Goal: Check status

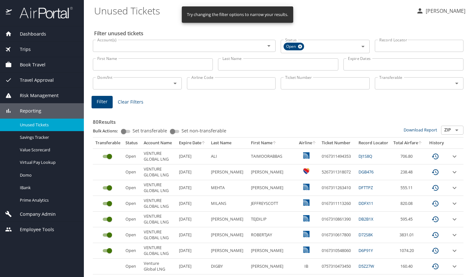
click at [248, 65] on input "Last Name" at bounding box center [278, 64] width 120 height 12
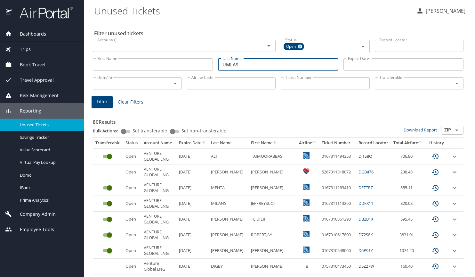
type input "UMLAS"
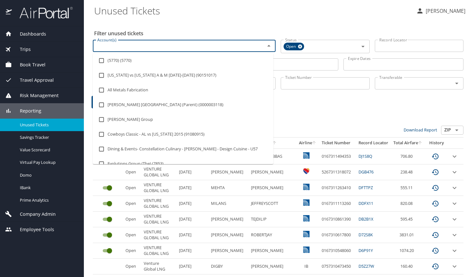
click at [144, 47] on input "Account(s)" at bounding box center [175, 46] width 160 height 8
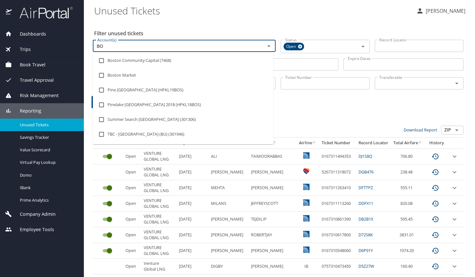
type input "B"
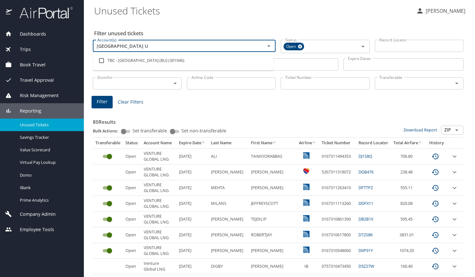
type input "BOSTON UN"
click at [140, 58] on li "TBC - [GEOGRAPHIC_DATA] (BU) (301946)" at bounding box center [183, 60] width 181 height 15
checkbox input "true"
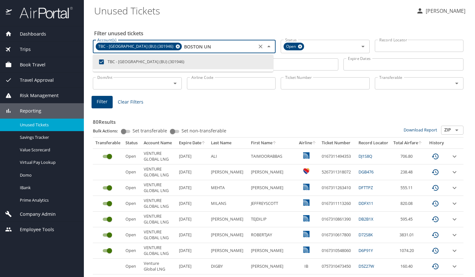
type input "BOSTON UN"
click at [181, 92] on div "Dom/Int Dom/Int" at bounding box center [137, 82] width 94 height 21
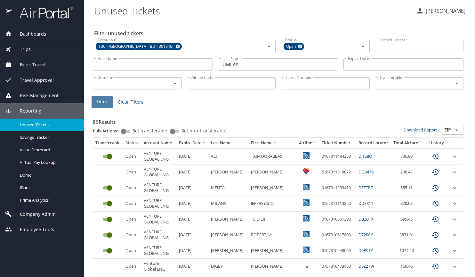
click at [108, 102] on button "Filter" at bounding box center [102, 102] width 21 height 12
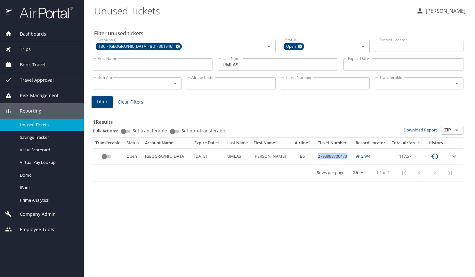
drag, startPoint x: 315, startPoint y: 155, endPoint x: 345, endPoint y: 154, distance: 29.8
click at [345, 154] on td "2798998700473" at bounding box center [334, 156] width 38 height 16
copy td "2798998700473"
